Goal: Task Accomplishment & Management: Use online tool/utility

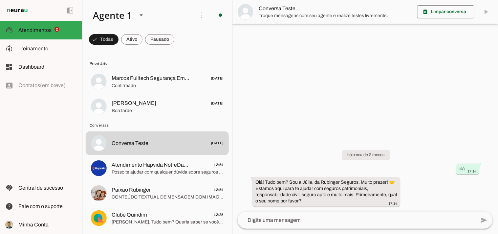
drag, startPoint x: 426, startPoint y: 1, endPoint x: 137, endPoint y: 45, distance: 292.8
click at [274, 105] on div at bounding box center [366, 117] width 266 height 234
click at [156, 169] on span "Posso te ajudar com qualquer dúvida sobre seguros e consórcios. Qual é a sua ne…" at bounding box center [168, 172] width 112 height 7
click at [133, 40] on span at bounding box center [131, 40] width 21 height 16
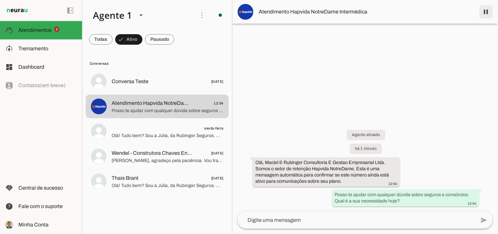
click at [448, 11] on span at bounding box center [487, 12] width 16 height 16
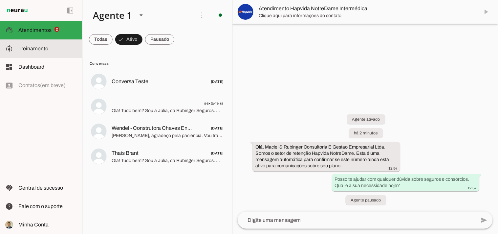
click at [42, 53] on md-item "model_training Treinamento Treinamento" at bounding box center [41, 48] width 82 height 18
